Goal: Information Seeking & Learning: Learn about a topic

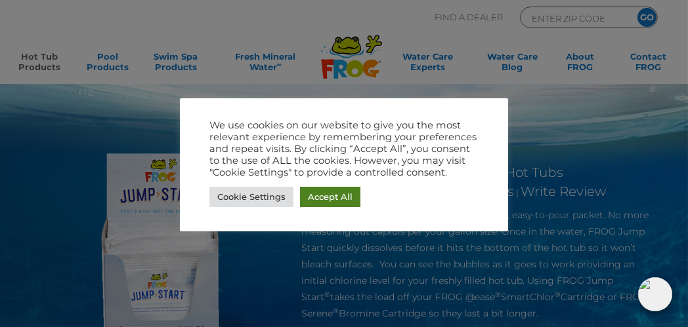
click at [327, 197] on link "Accept All" at bounding box center [330, 197] width 60 height 20
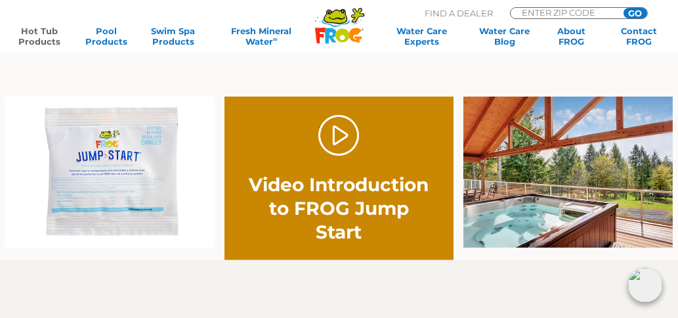
scroll to position [717, 0]
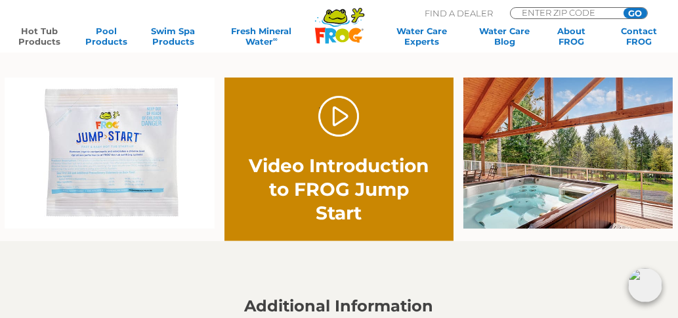
click at [108, 161] on img at bounding box center [109, 152] width 209 height 151
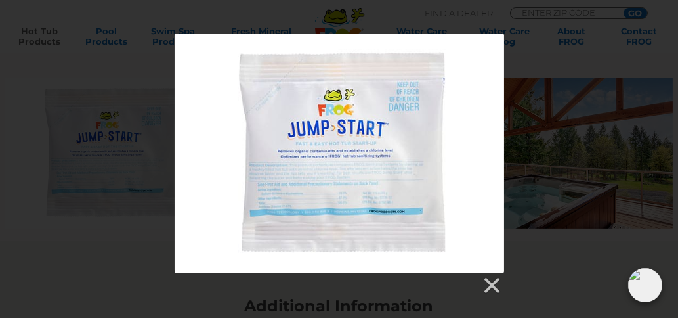
click at [341, 174] on div at bounding box center [339, 152] width 329 height 239
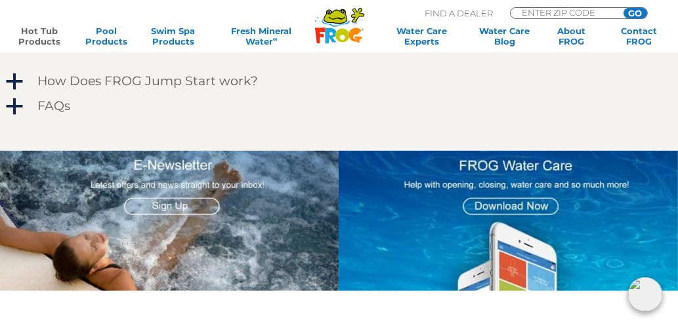
scroll to position [997, 0]
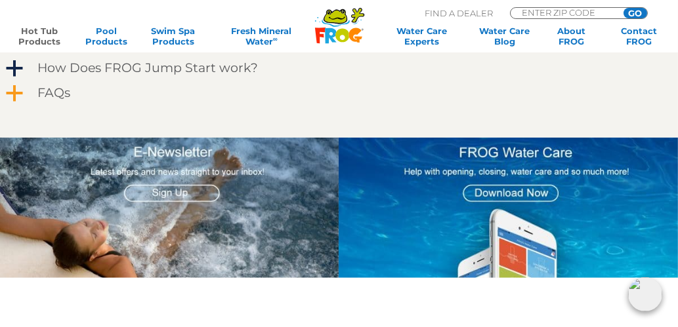
click at [19, 89] on span "a" at bounding box center [15, 94] width 20 height 20
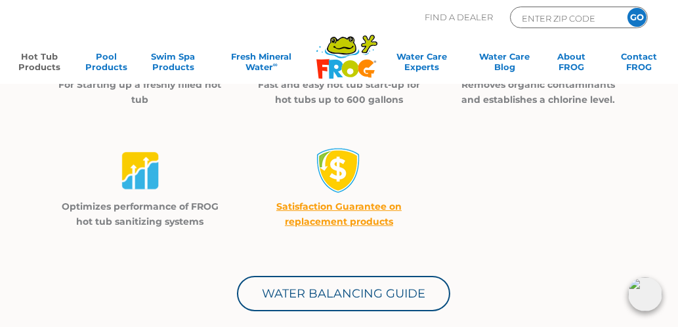
scroll to position [33, 0]
